Goal: Task Accomplishment & Management: Manage account settings

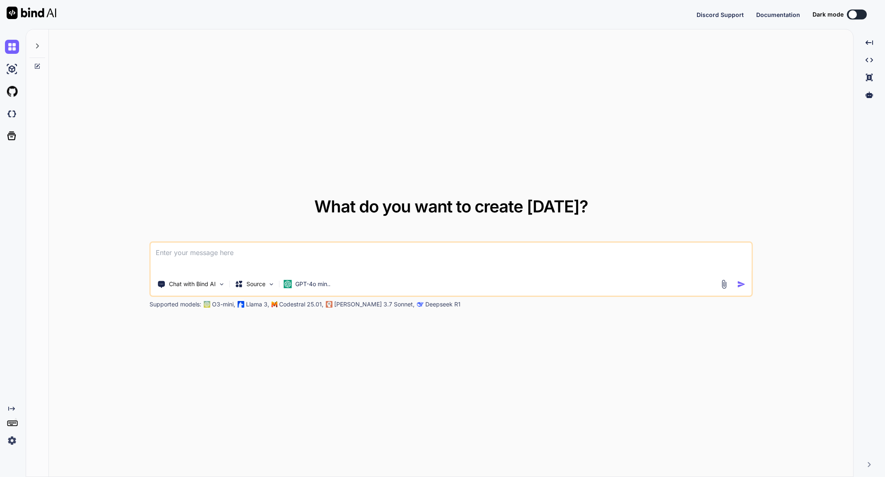
click at [870, 461] on div "Created with Pixso. Created with Pixso. Created with Pixso. Created with Pixso." at bounding box center [869, 256] width 25 height 441
click at [869, 466] on icon "Created with Pixso." at bounding box center [869, 464] width 5 height 5
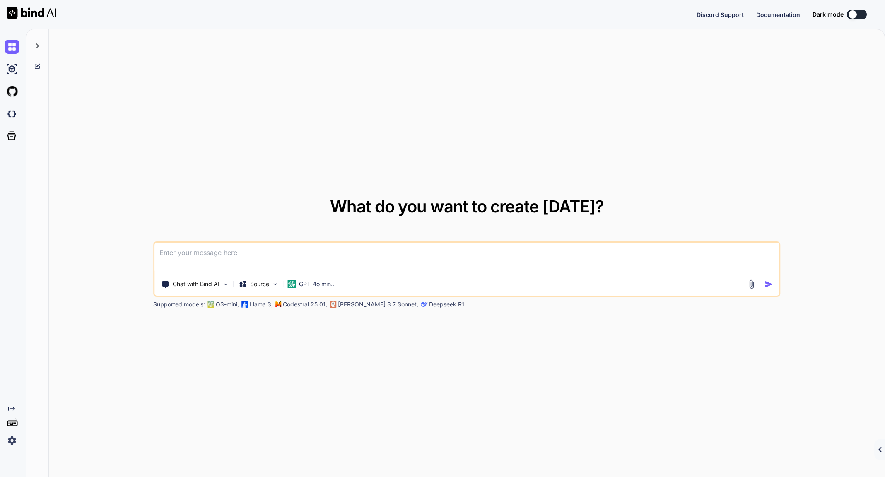
click at [878, 451] on icon "Created with Pixso." at bounding box center [879, 449] width 5 height 5
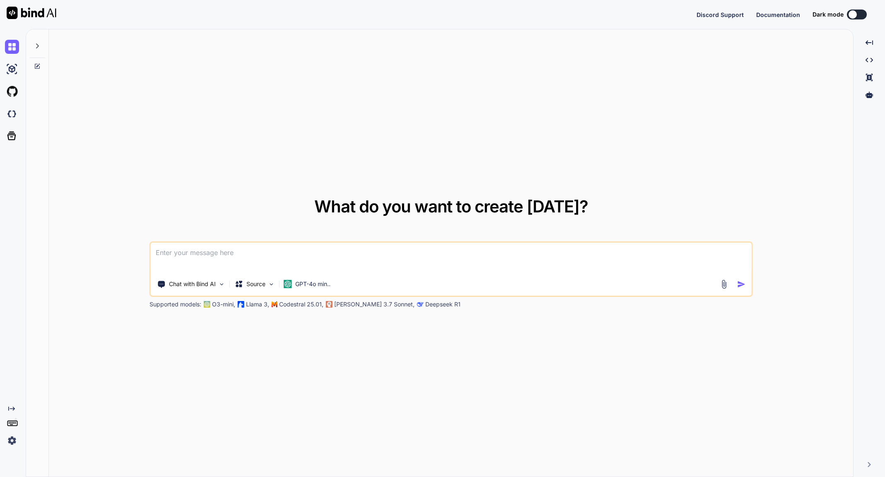
click at [13, 406] on icon "Created with Pixso." at bounding box center [11, 408] width 7 height 7
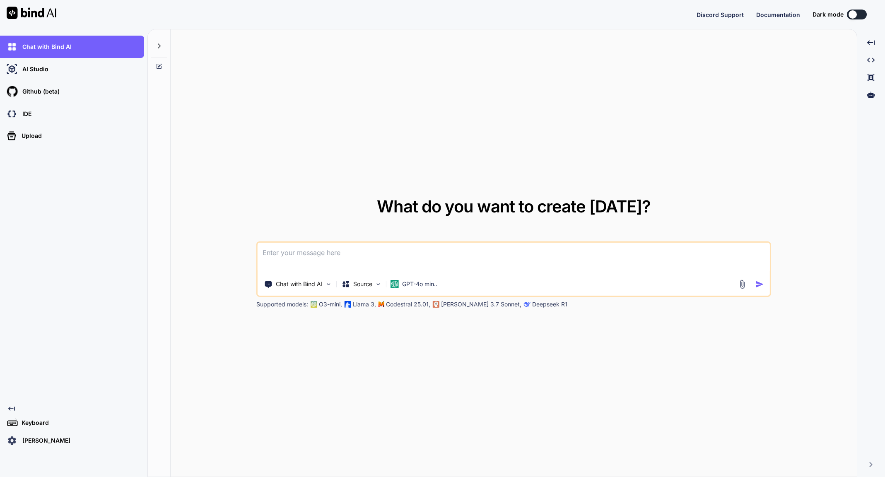
click at [53, 439] on p "Ross Sivertsen" at bounding box center [44, 440] width 51 height 8
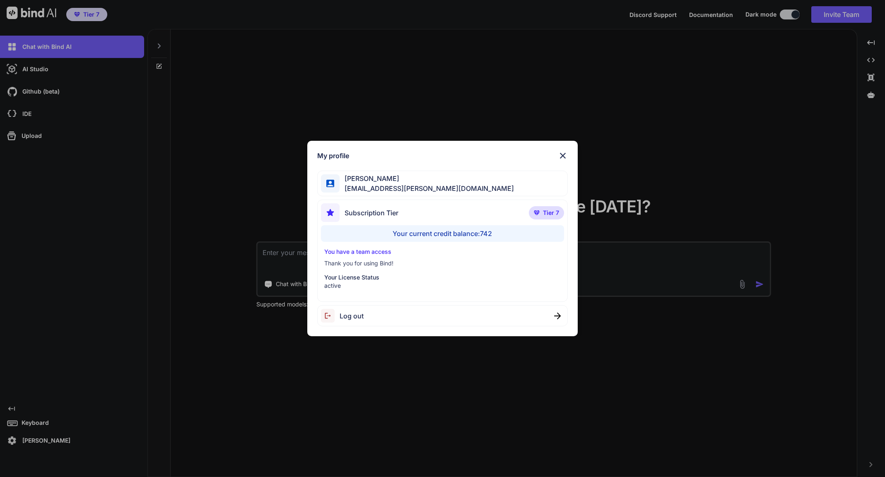
type textarea "x"
click at [563, 152] on img at bounding box center [563, 156] width 10 height 10
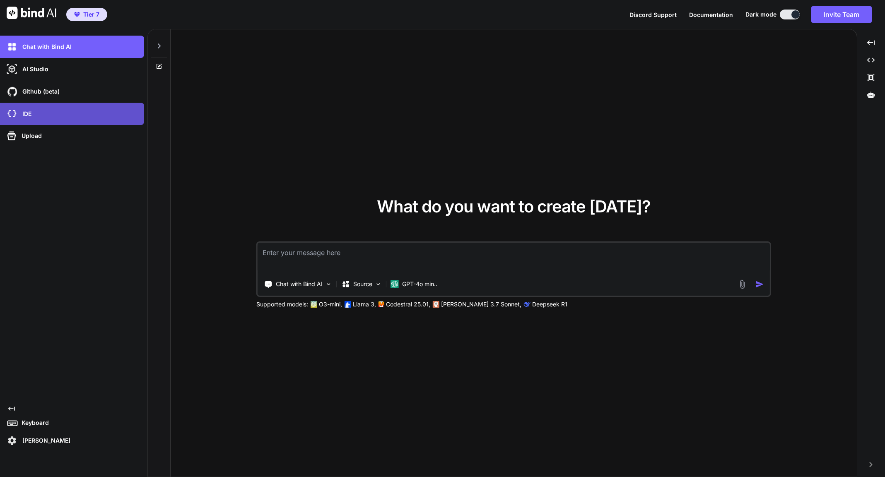
click at [64, 118] on div "IDE" at bounding box center [74, 114] width 139 height 14
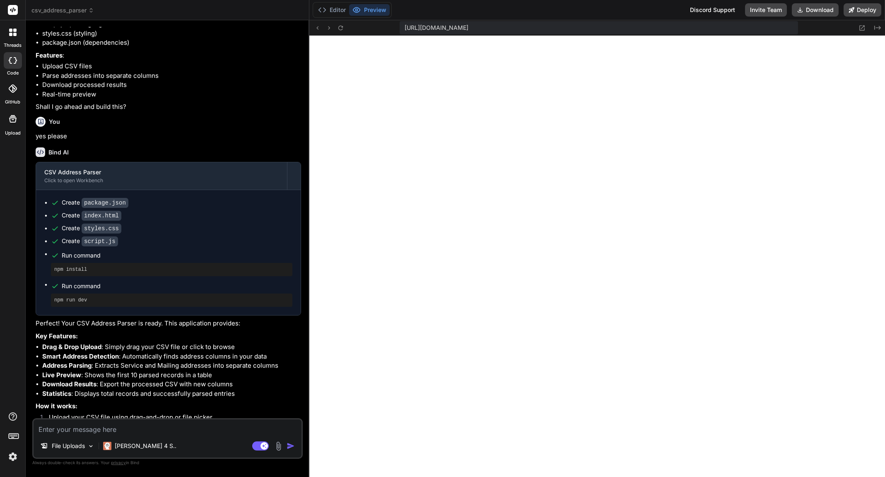
scroll to position [260, 0]
type textarea "x"
click at [80, 10] on span "csv_address_parser" at bounding box center [62, 10] width 63 height 8
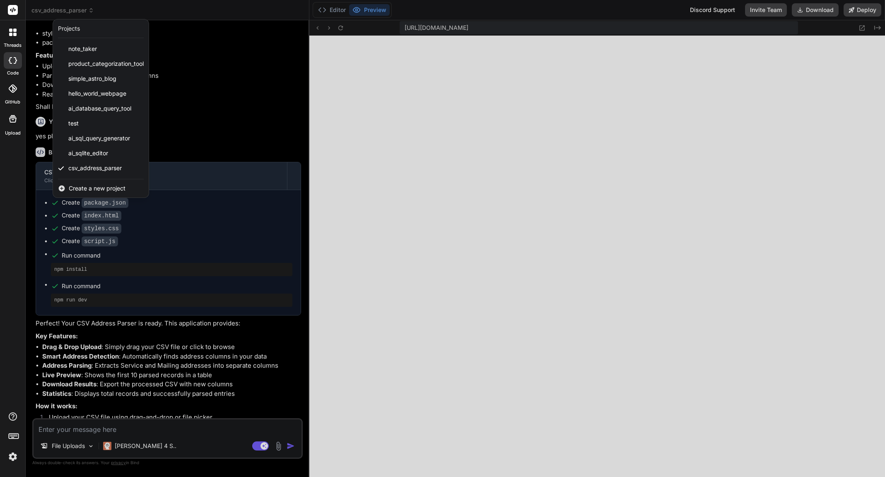
click at [867, 87] on div at bounding box center [442, 238] width 885 height 477
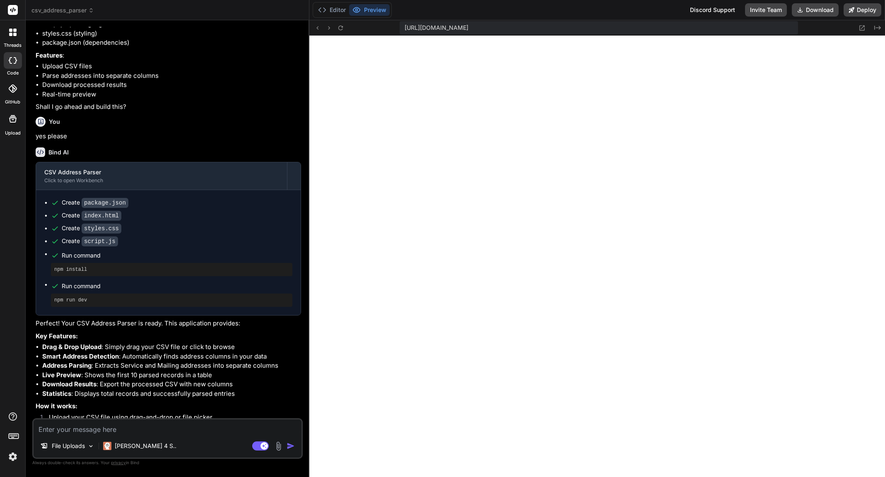
click at [67, 13] on span "csv_address_parser" at bounding box center [62, 10] width 63 height 8
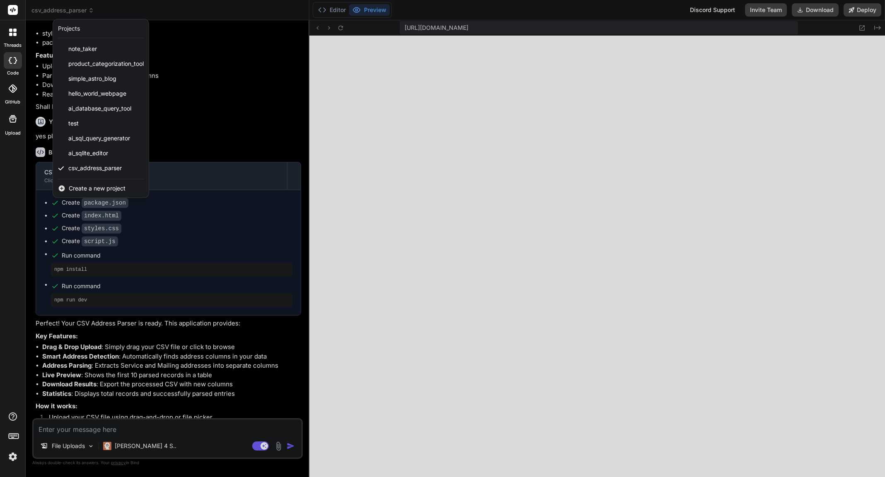
click at [87, 188] on span "Create a new project" at bounding box center [97, 188] width 57 height 8
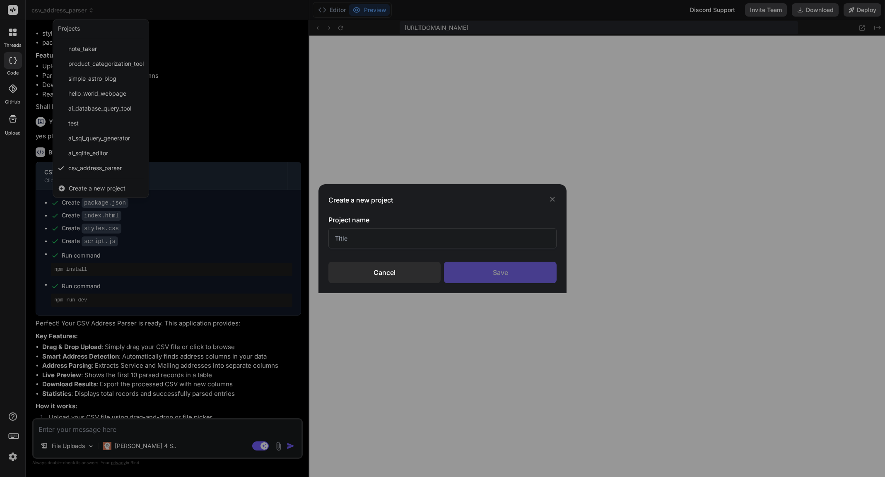
click at [431, 267] on div "Cancel" at bounding box center [384, 273] width 112 height 22
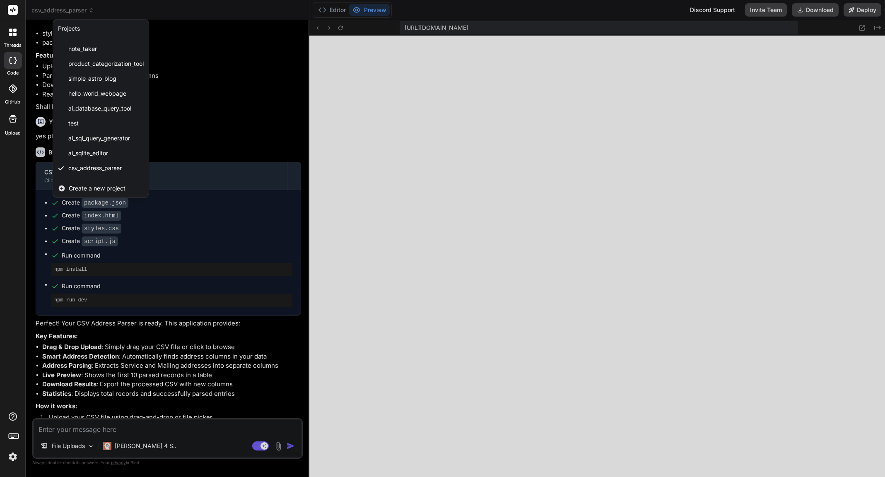
click at [15, 91] on icon at bounding box center [13, 88] width 8 height 8
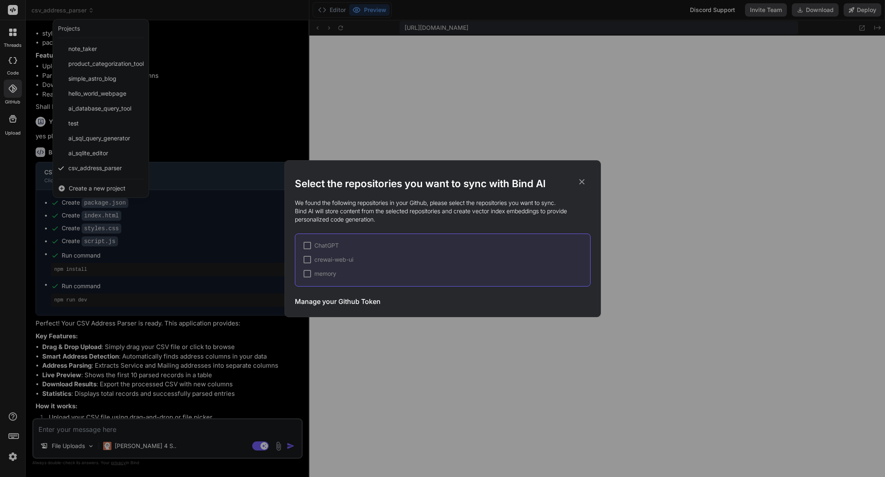
click at [365, 301] on h3 "Manage your Github Token" at bounding box center [338, 301] width 86 height 10
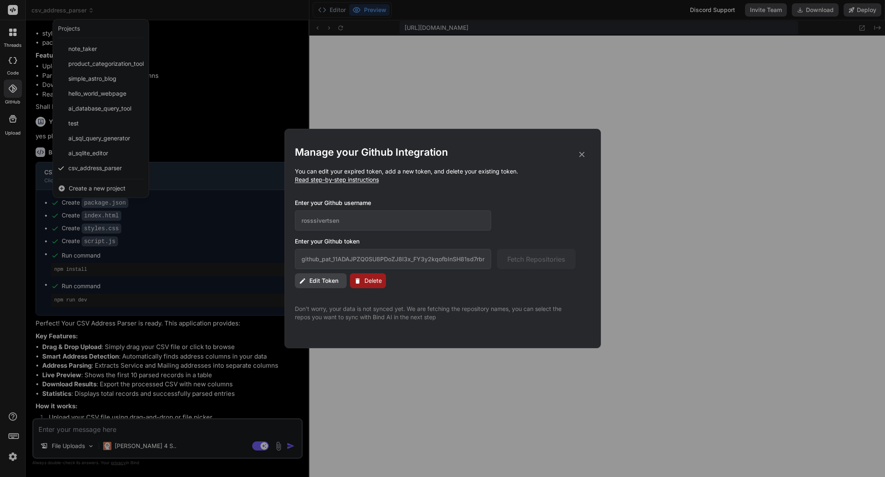
drag, startPoint x: 371, startPoint y: 279, endPoint x: 323, endPoint y: 277, distance: 48.9
click at [323, 277] on div "Edit Token Delete" at bounding box center [443, 280] width 296 height 15
click at [323, 277] on span "Edit Token" at bounding box center [323, 281] width 29 height 8
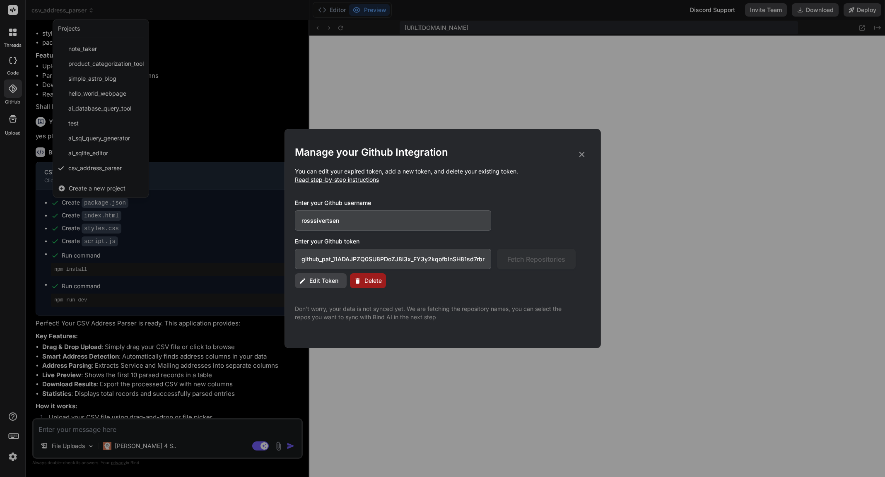
click at [356, 258] on input "github_pat_11ADAJPZQ0SU8PDoZJ8I3x_FY3y2kqofblnSH81sd7rbmvpfjAOr2L6mawKSwBXfqWT6…" at bounding box center [393, 259] width 197 height 20
paste input "gMQtGWZQYnh4_wuOzNwwr3whZAT5LJUfh2Lur05d1n97m41okrXICQyVO6Z6CR5HiEj9LINd"
type input "github_pat_11ADAJPZQ0gMQtGWZQYnh4_wuOzNwwr3whZAT5LJUfh2Lur05d1n97m41okrXICQyVO6…"
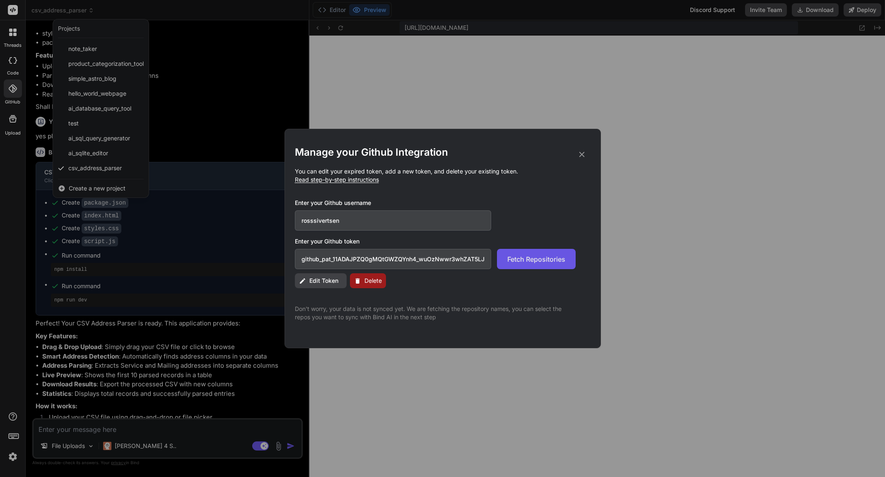
click at [537, 257] on span "Fetch Repositories" at bounding box center [536, 259] width 58 height 10
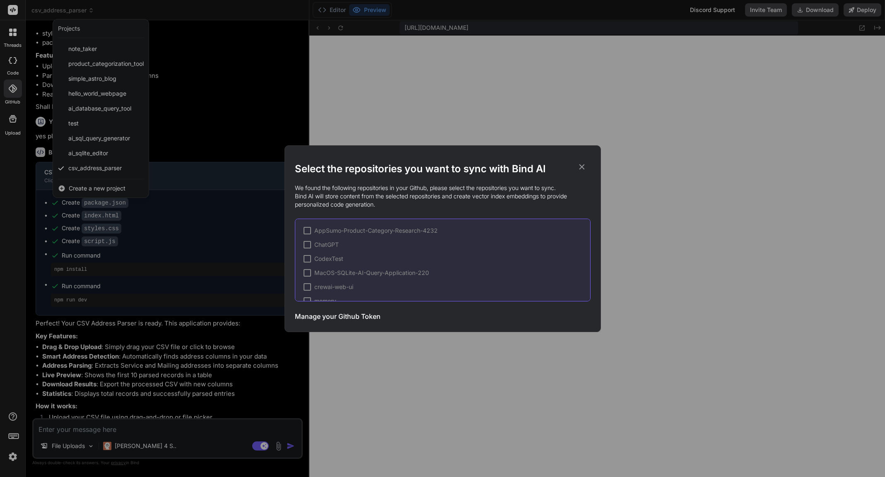
scroll to position [26, 0]
click at [368, 314] on h3 "Manage your Github Token" at bounding box center [338, 316] width 86 height 10
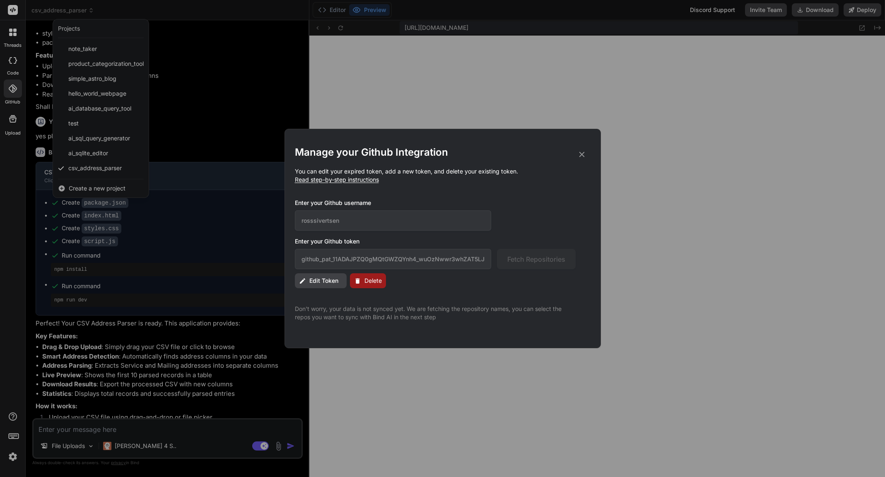
click at [580, 156] on icon at bounding box center [581, 154] width 9 height 9
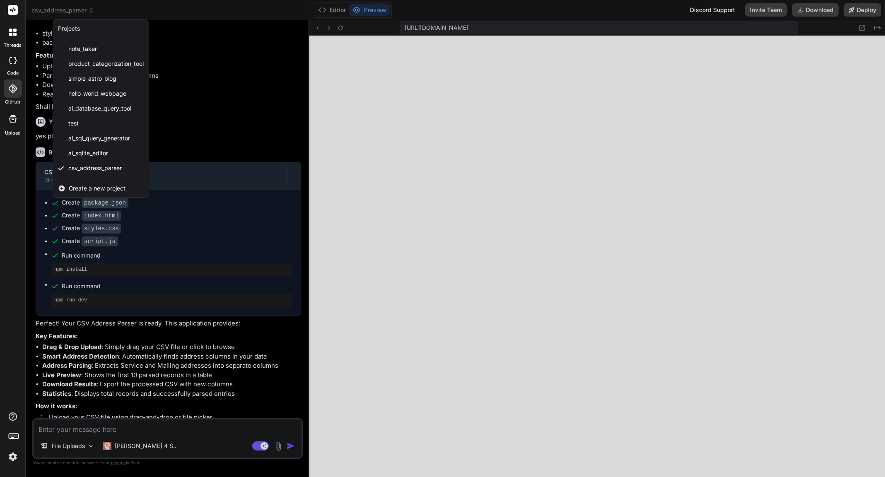
click at [10, 89] on icon at bounding box center [13, 88] width 8 height 8
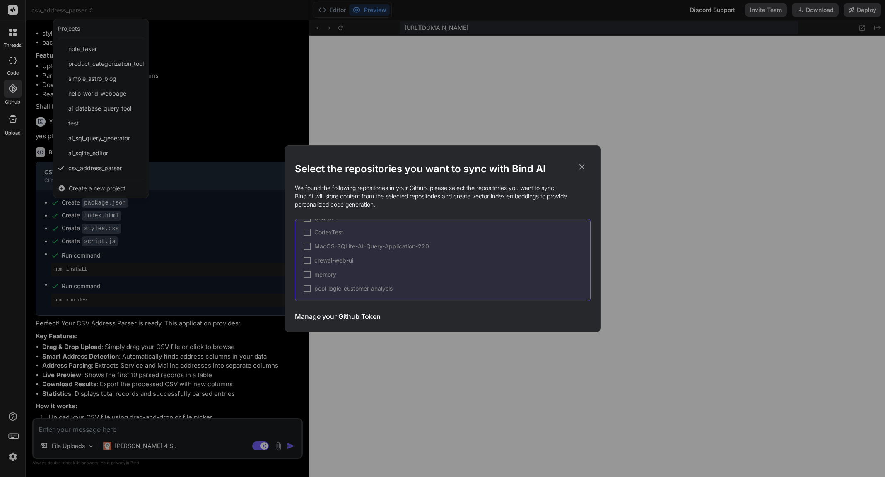
scroll to position [0, 0]
click at [582, 167] on icon at bounding box center [581, 166] width 5 height 5
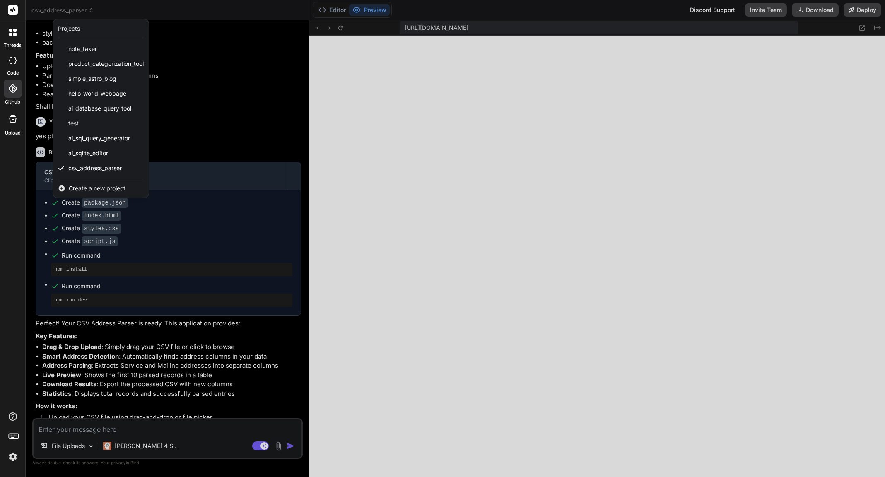
click at [15, 96] on div at bounding box center [13, 88] width 18 height 18
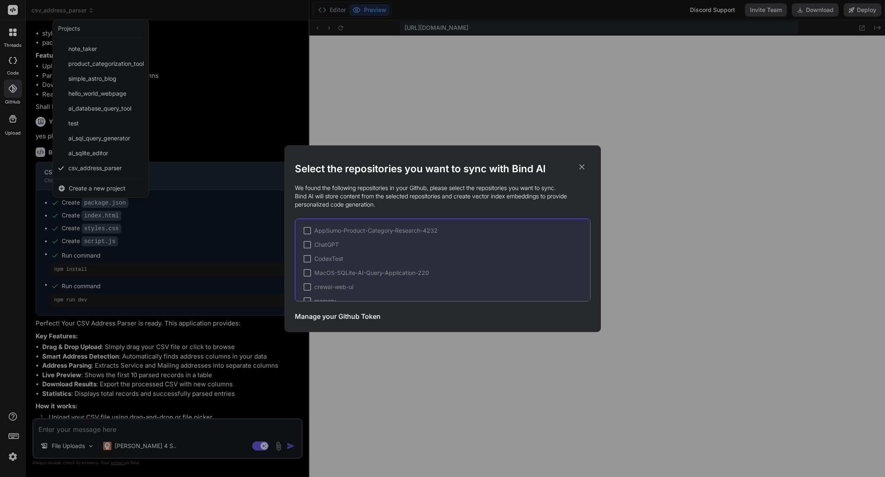
scroll to position [26, 0]
click at [369, 314] on h3 "Manage your Github Token" at bounding box center [338, 316] width 86 height 10
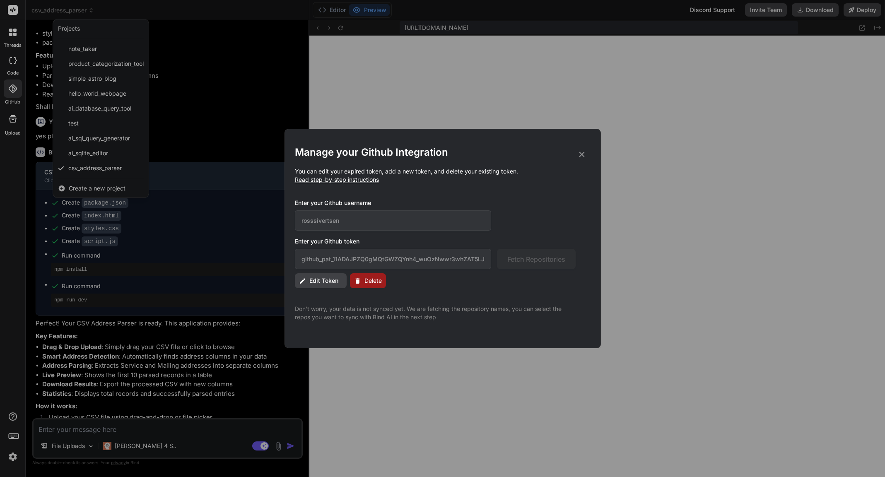
click at [337, 275] on button "Edit Token" at bounding box center [321, 280] width 52 height 15
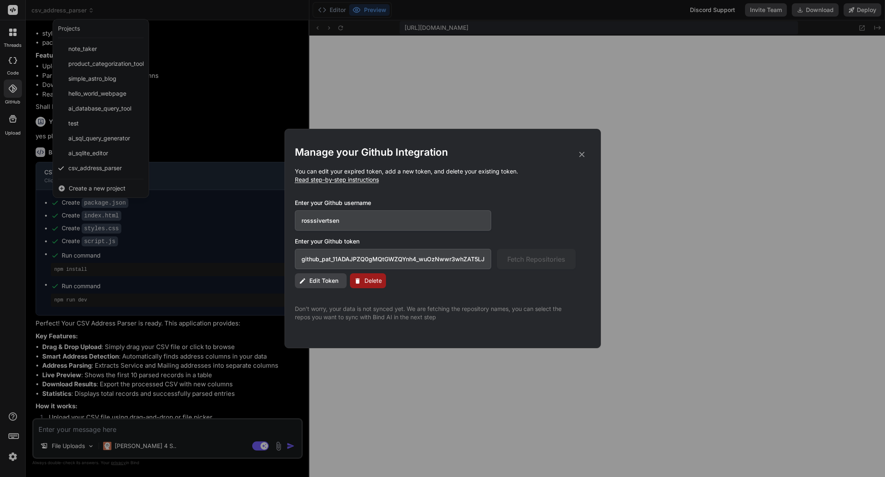
click at [455, 265] on input "github_pat_11ADAJPZQ0gMQtGWZQYnh4_wuOzNwwr3whZAT5LJUfh2Lur05d1n97m41okrXICQyVO6…" at bounding box center [393, 259] width 197 height 20
click at [473, 260] on input "github_pat_11ADAJPZQ0gMQtGWZQYnh4_wuOzNwwr3whZAT5LJUfh2Lur05d1n97m41okrXICQyVO6…" at bounding box center [393, 259] width 197 height 20
click at [445, 260] on input "github_pat_11ADAJPZQ0gMQtGWZQYnh4_wuOzNwwr3whZAT5LJUfh2Lur05d1n97m41okrXICQyVO6…" at bounding box center [393, 259] width 197 height 20
